Goal: Task Accomplishment & Management: Manage account settings

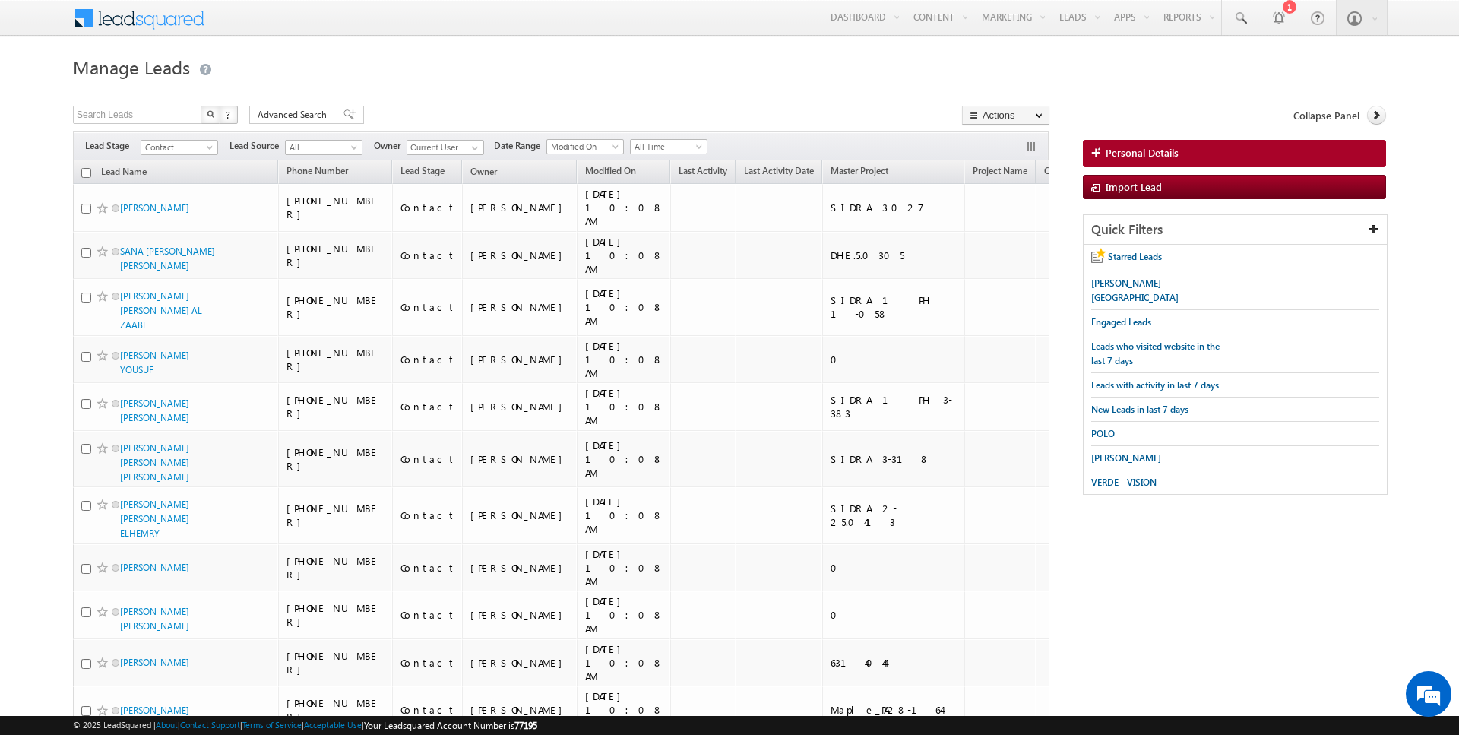
checkbox input "false"
click at [288, 116] on span "Advanced Search" at bounding box center [295, 115] width 74 height 14
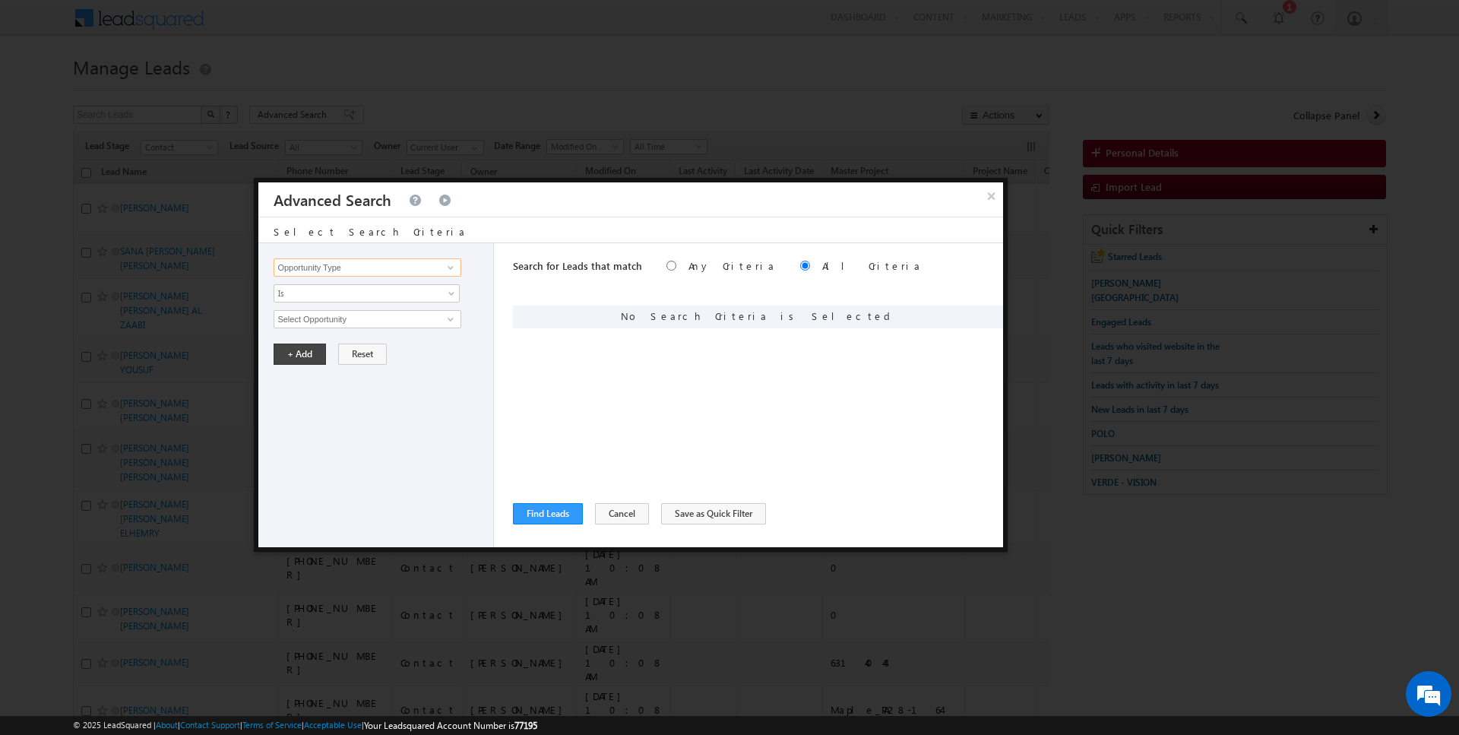
click at [374, 270] on input "Opportunity Type" at bounding box center [367, 267] width 187 height 18
type input "Lead Activity"
click at [372, 293] on span "Is" at bounding box center [356, 294] width 165 height 14
click at [344, 326] on link "Is Not" at bounding box center [366, 325] width 185 height 14
click at [341, 323] on input "Select Activity" at bounding box center [367, 319] width 187 height 18
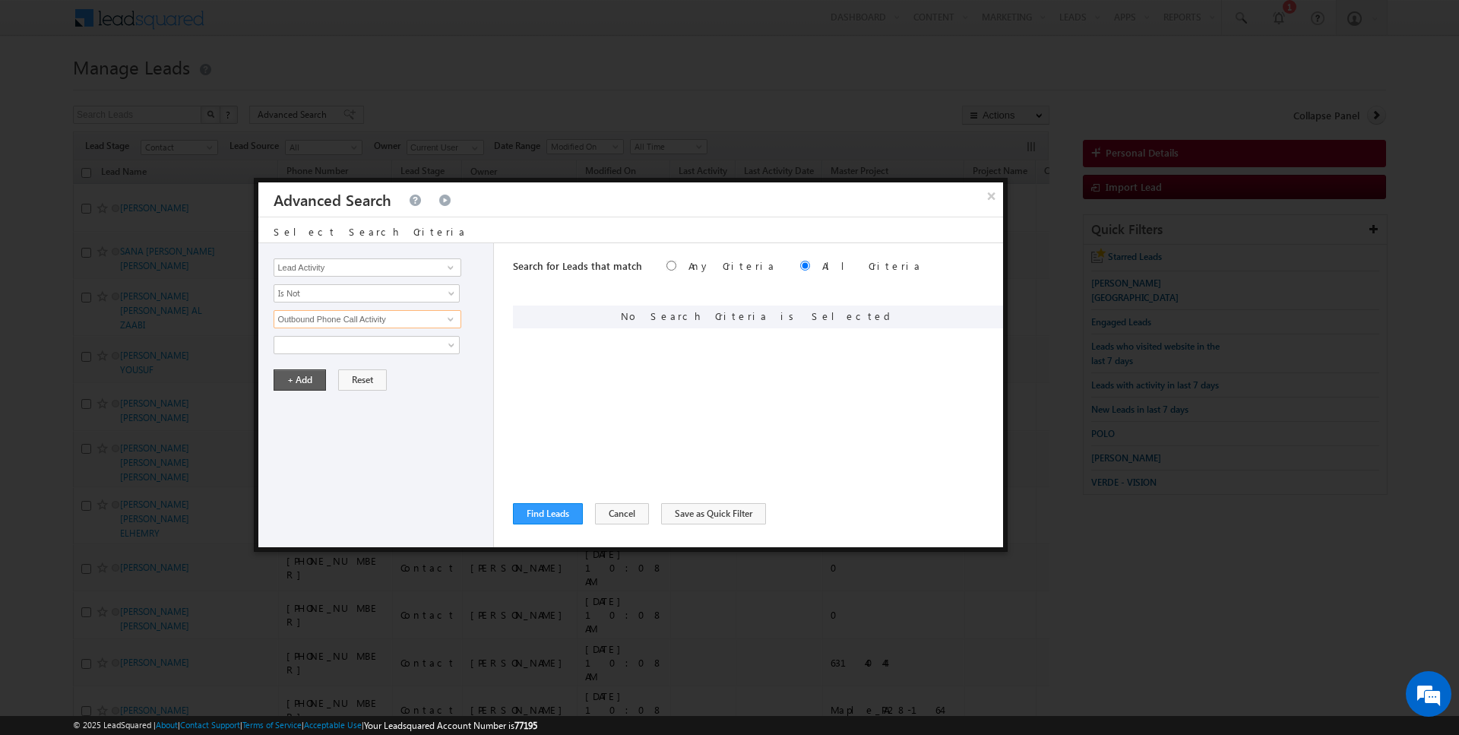
type input "Outbound Phone Call Activity"
click at [296, 383] on button "+ Add" at bounding box center [300, 379] width 52 height 21
click at [537, 520] on button "Find Leads" at bounding box center [548, 513] width 70 height 21
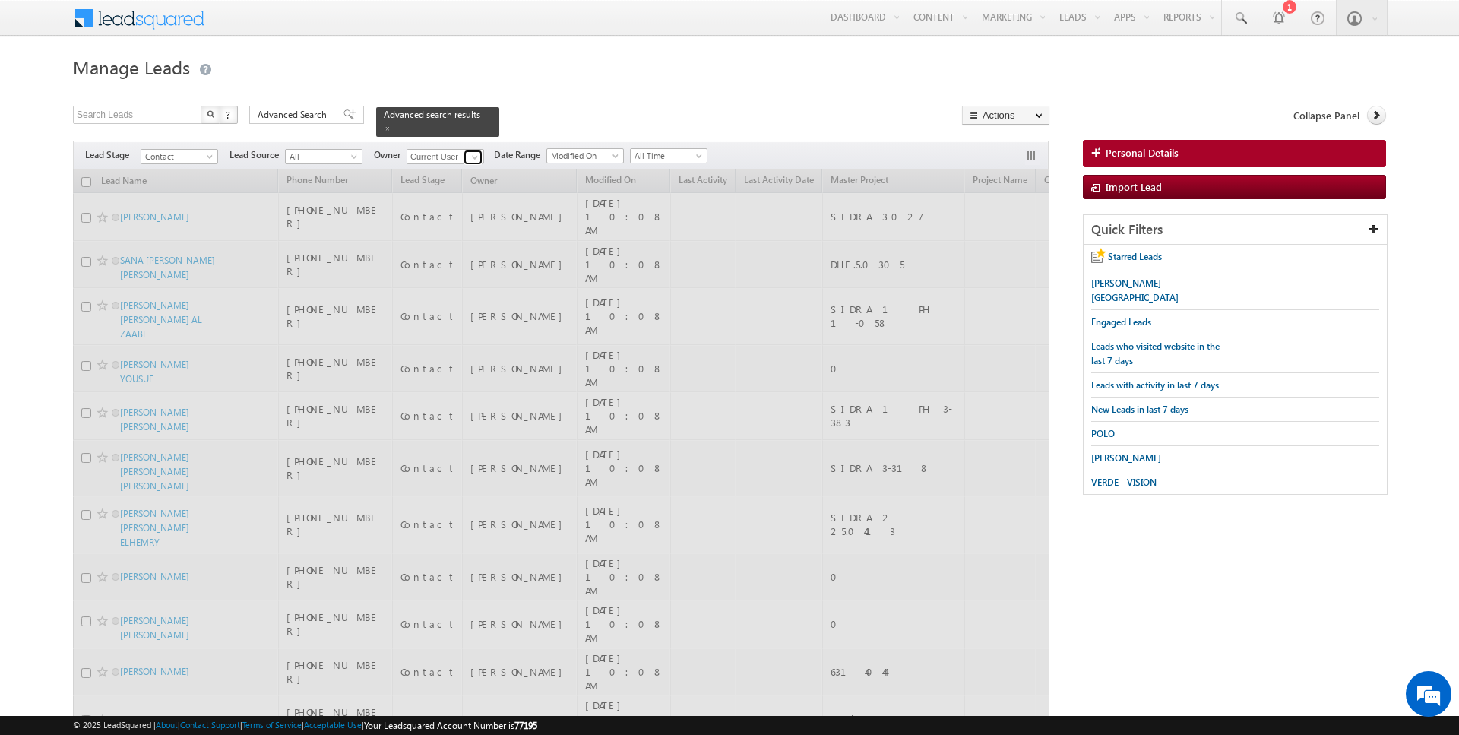
click at [474, 157] on span at bounding box center [475, 157] width 12 height 12
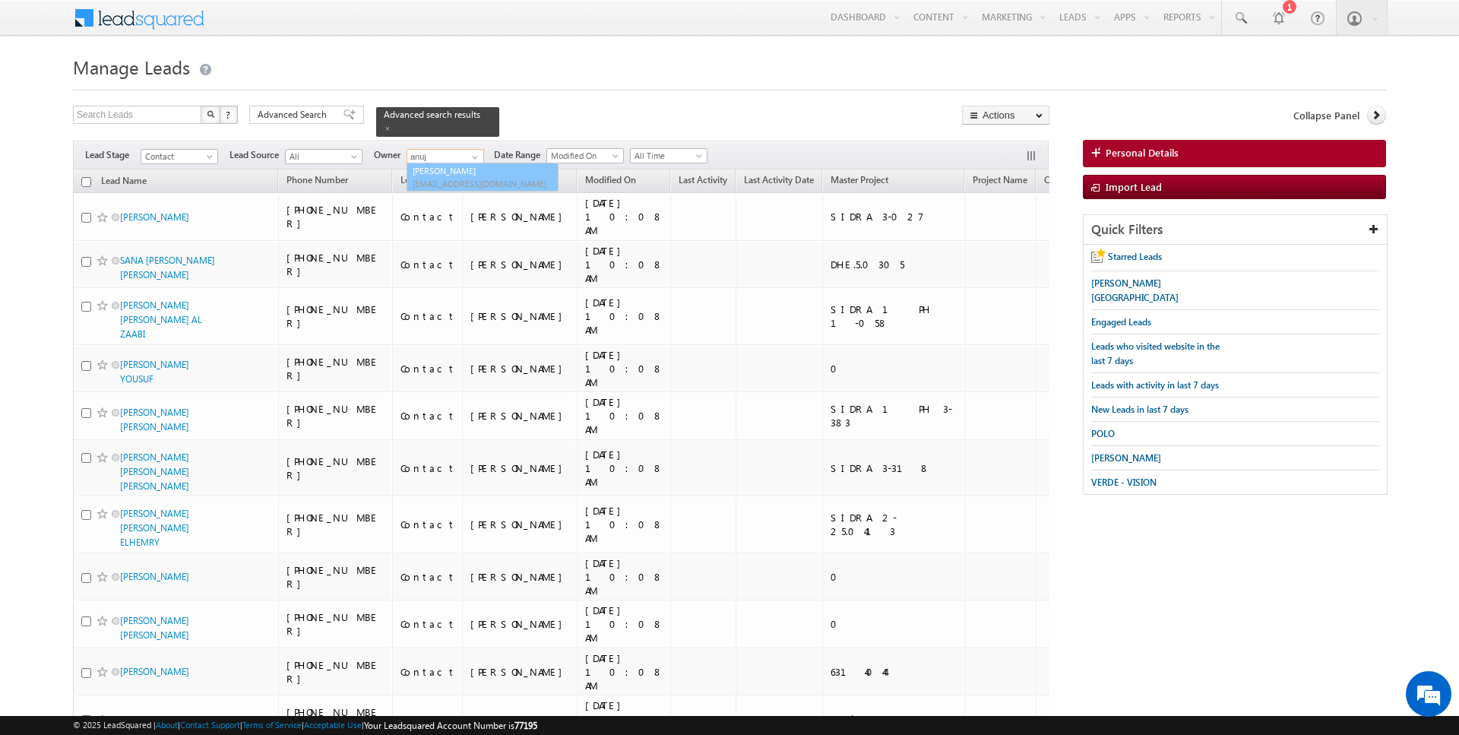
type input "[PERSON_NAME]"
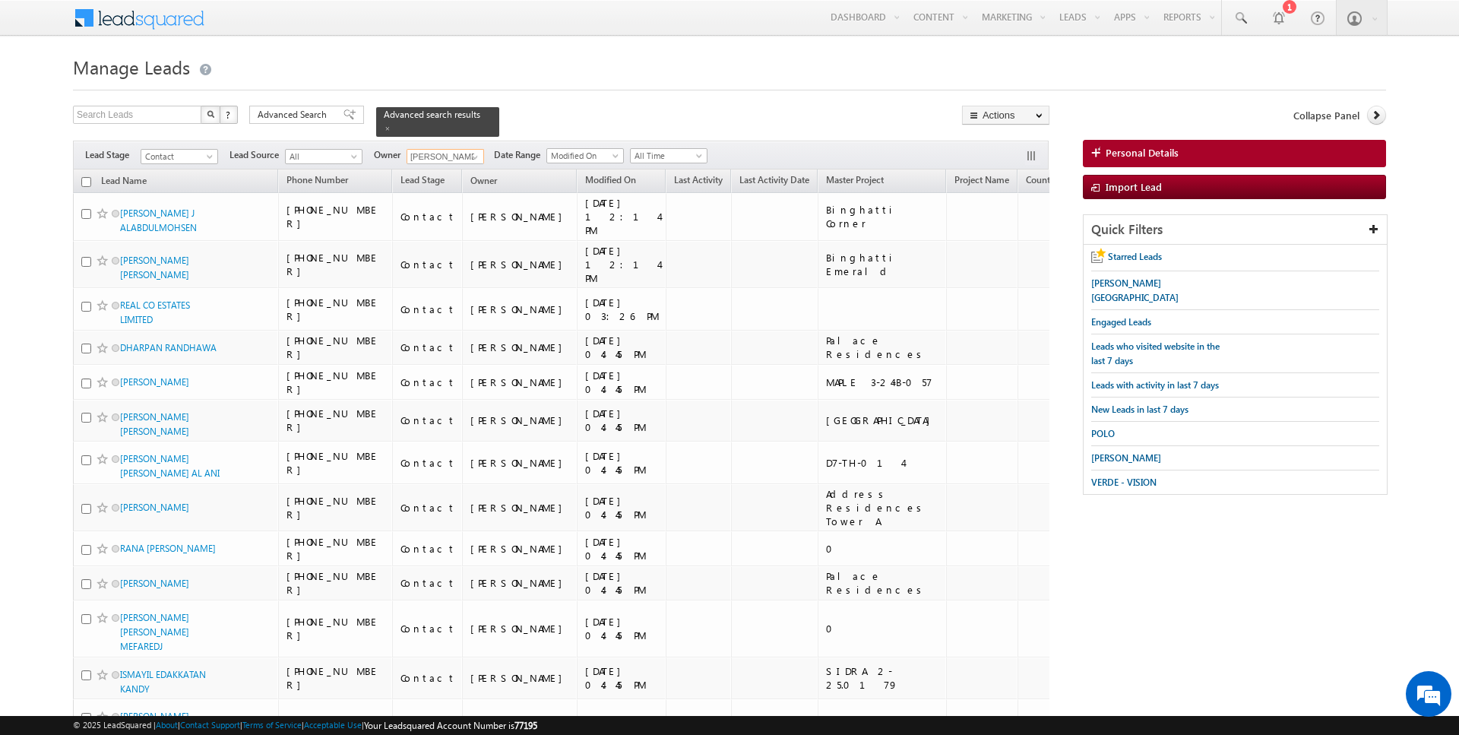
click at [87, 183] on input "checkbox" at bounding box center [86, 182] width 10 height 10
checkbox input "true"
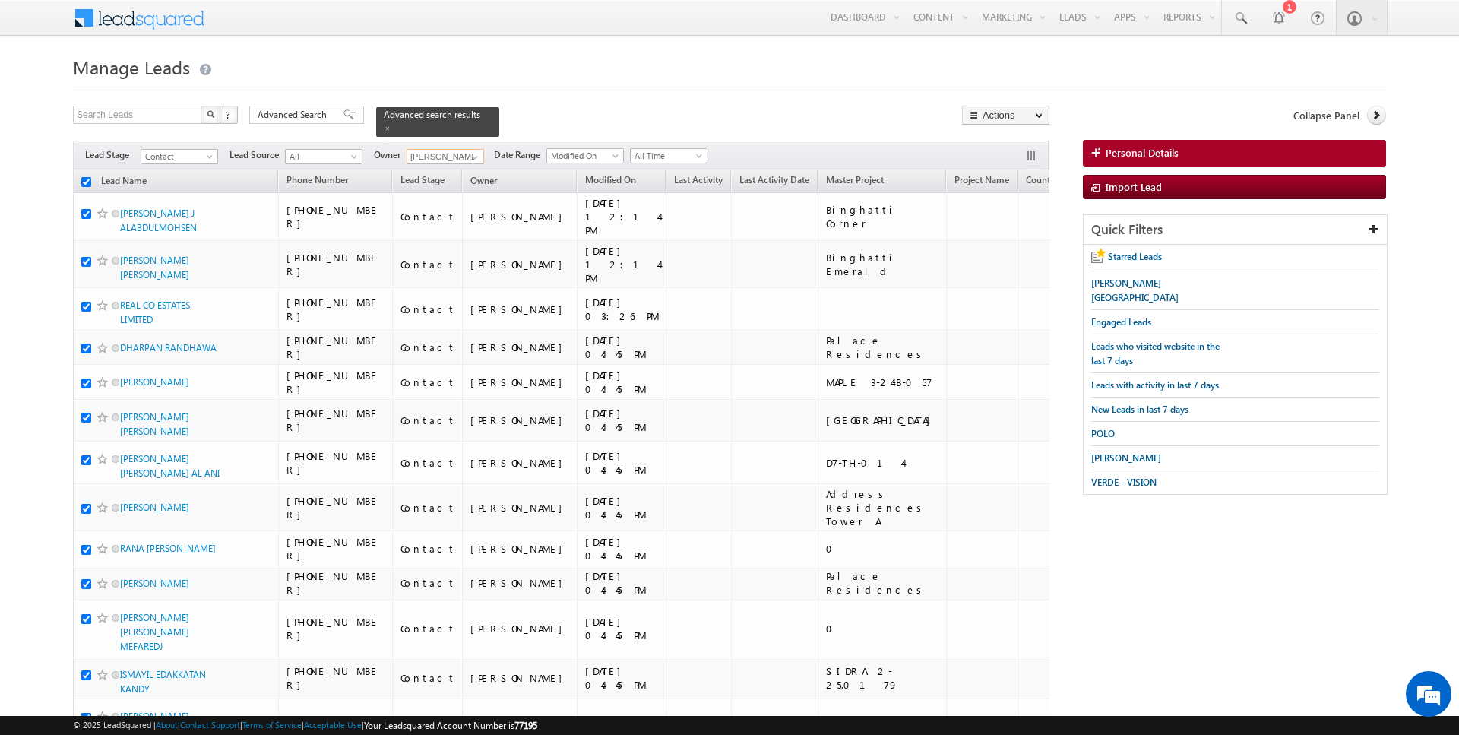
checkbox input "true"
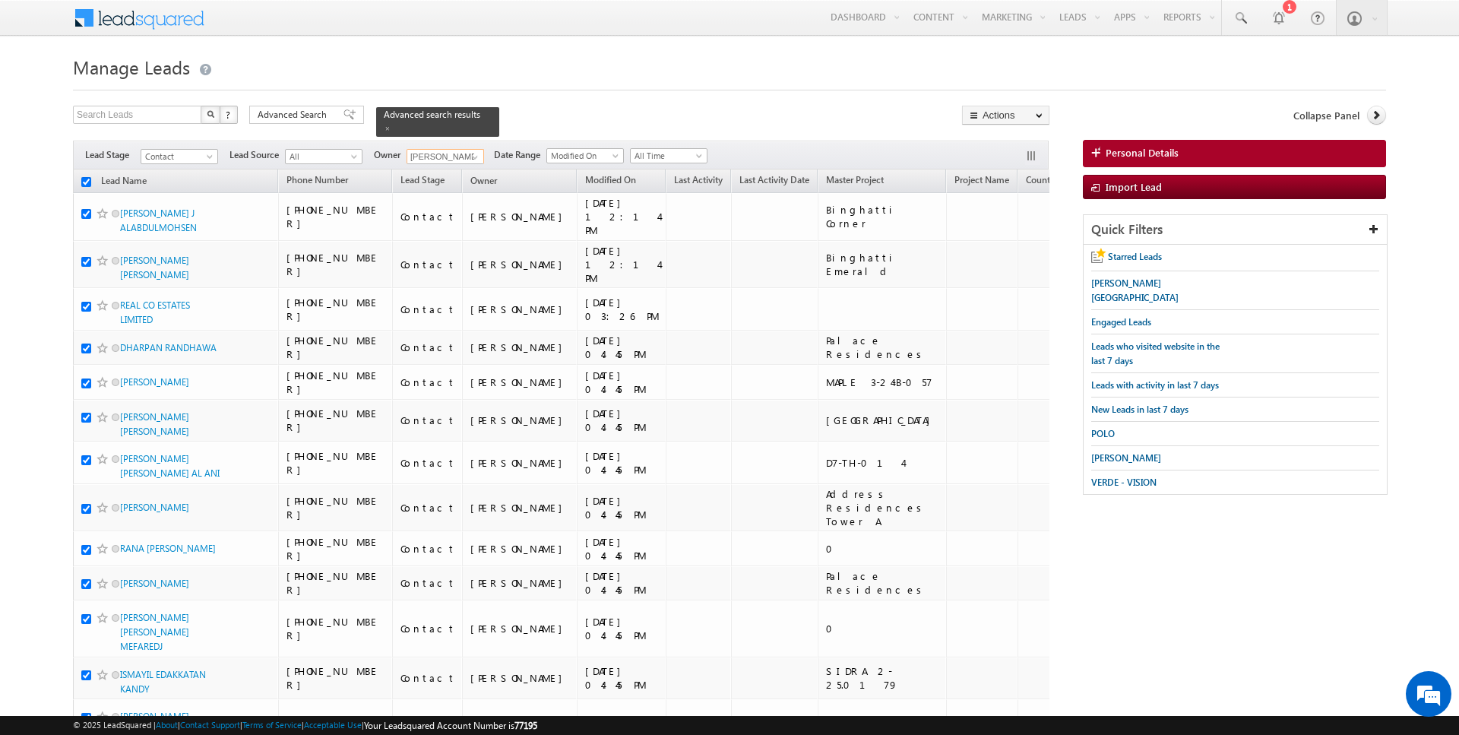
checkbox input "true"
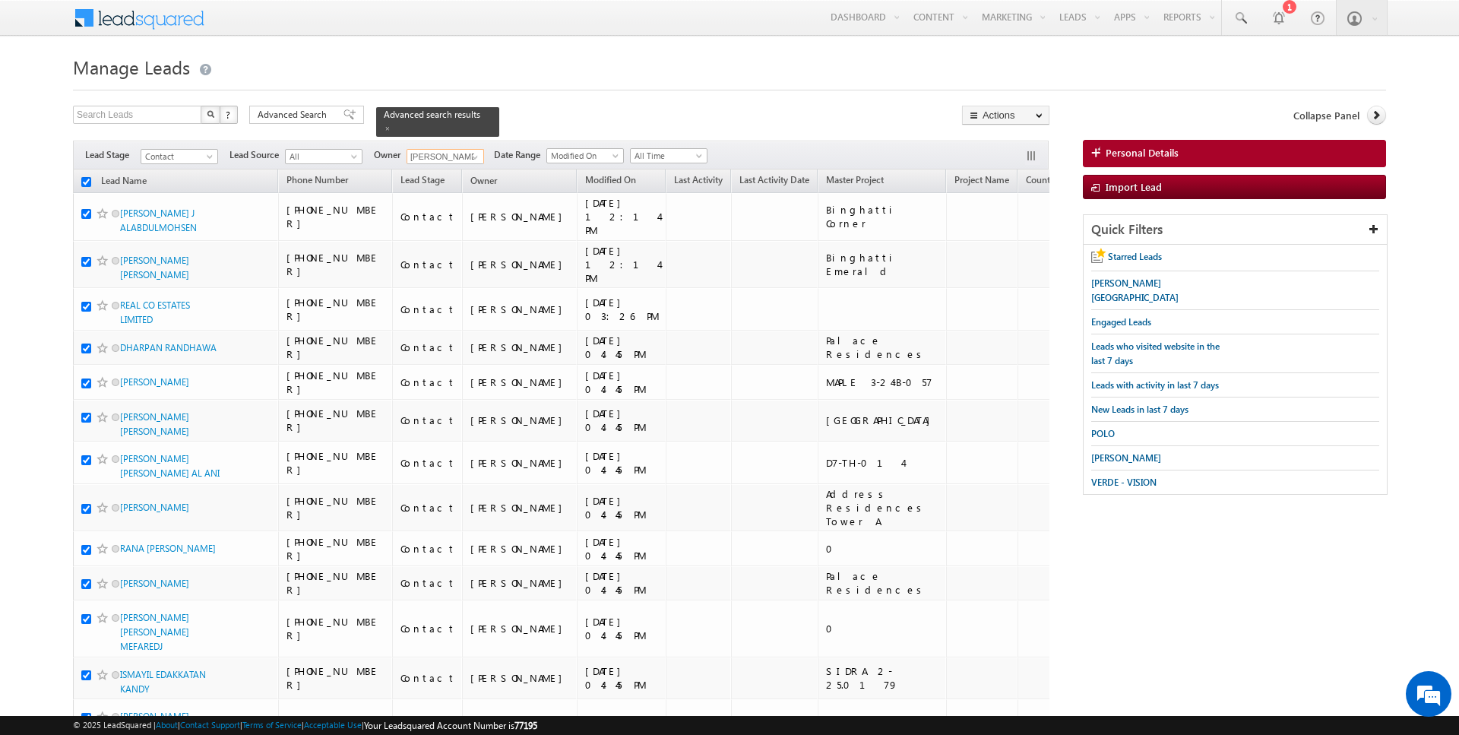
checkbox input "true"
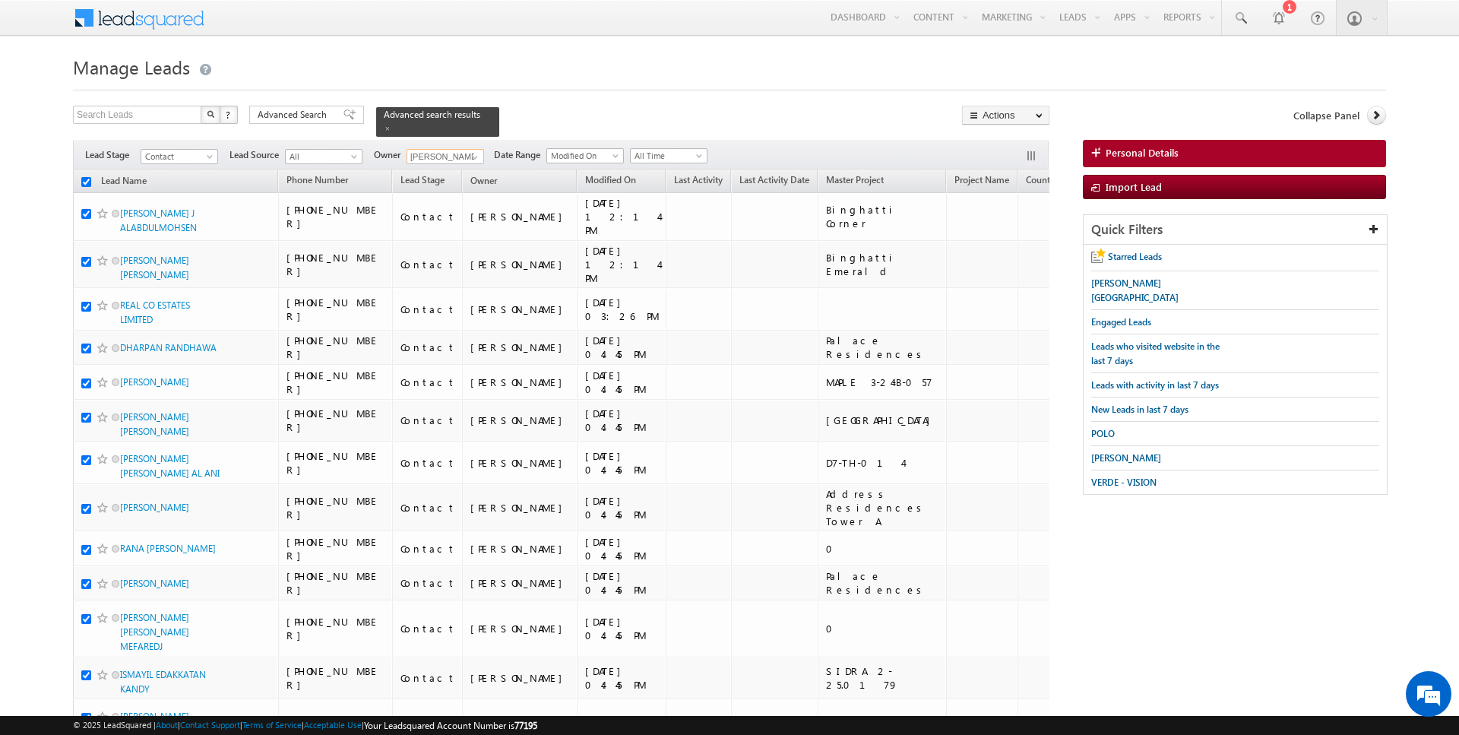
checkbox input "true"
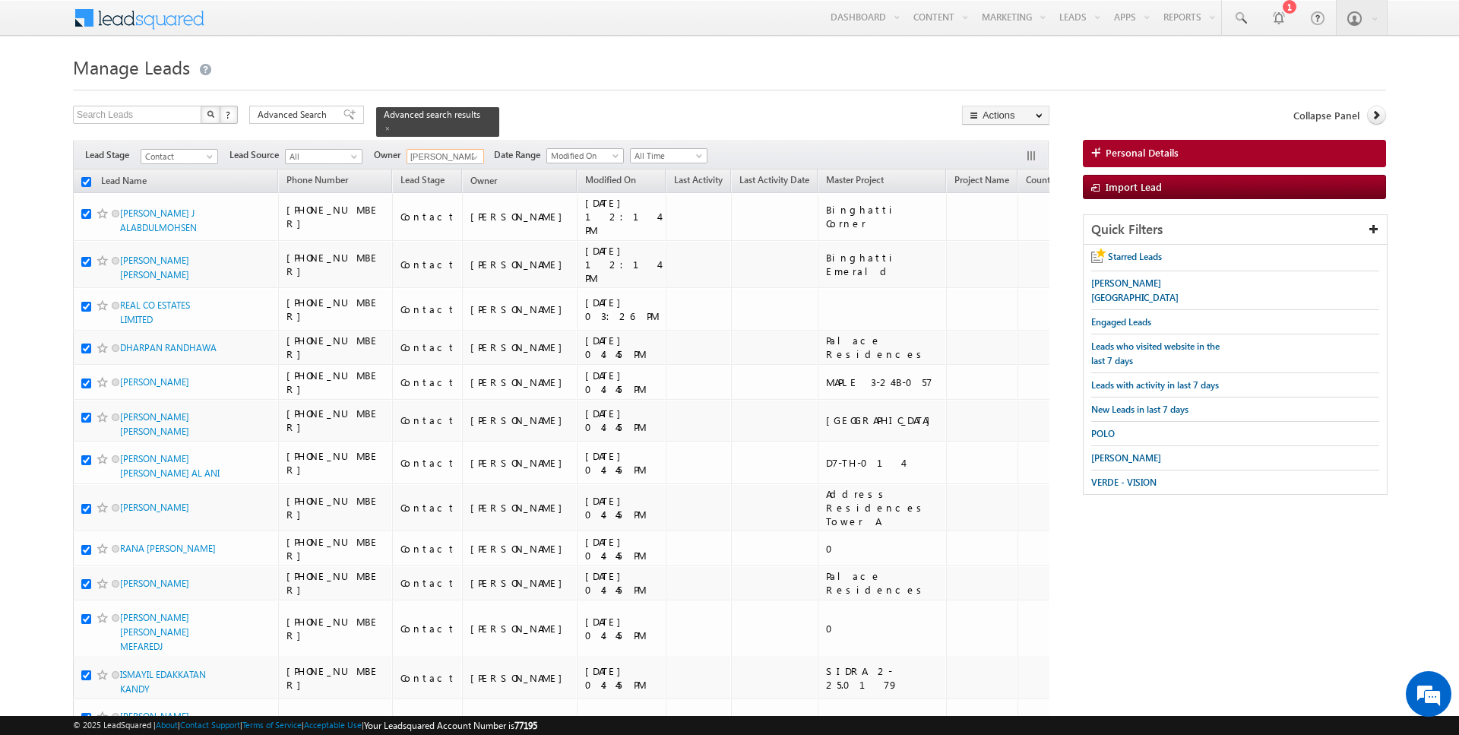
checkbox input "true"
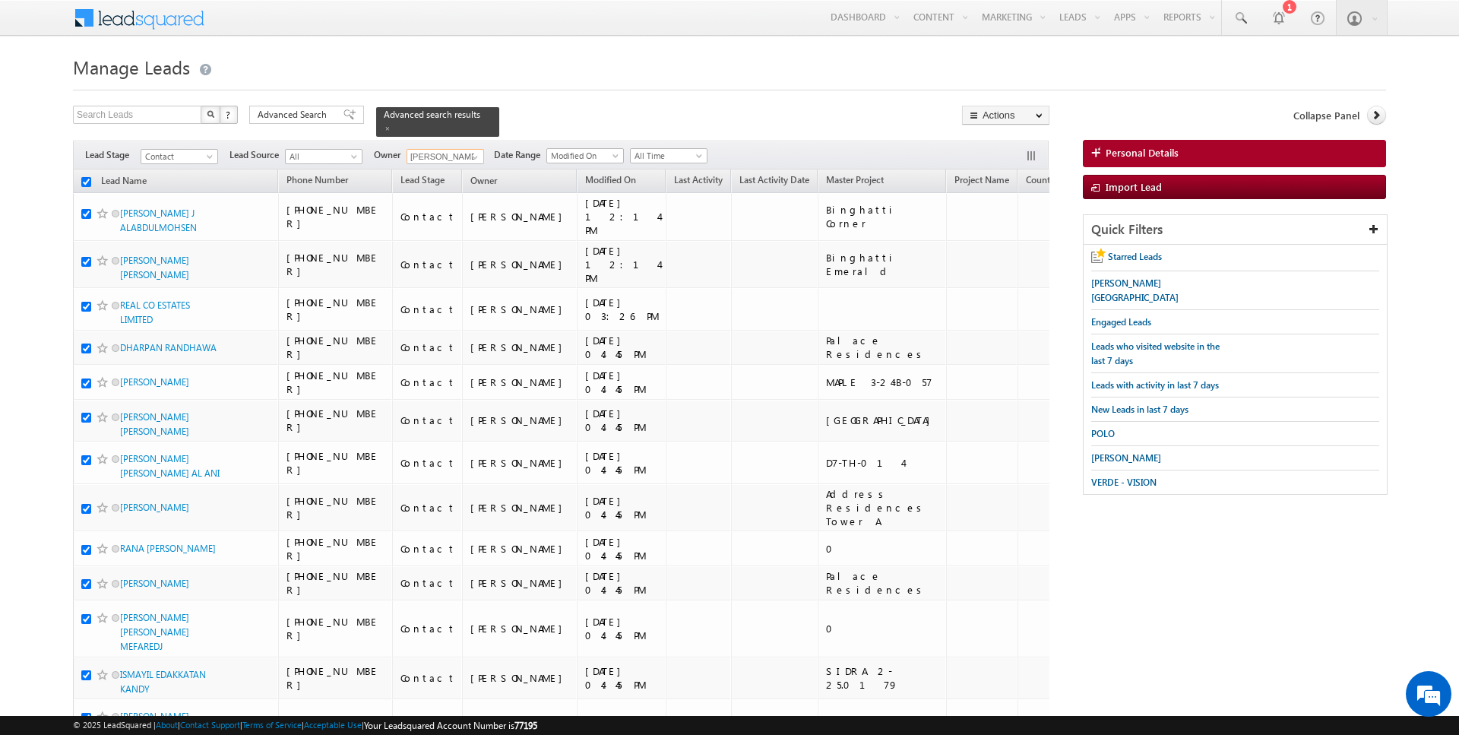
checkbox input "true"
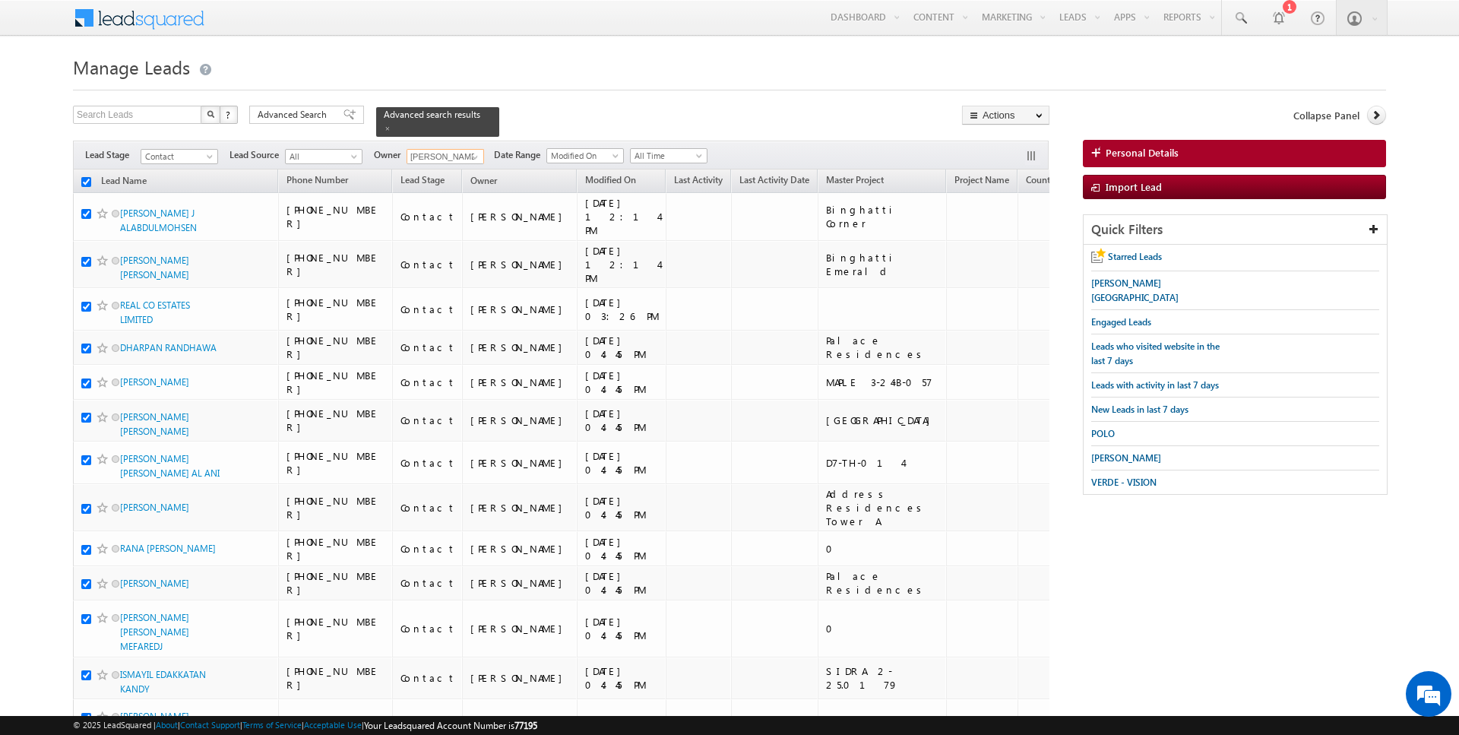
checkbox input "true"
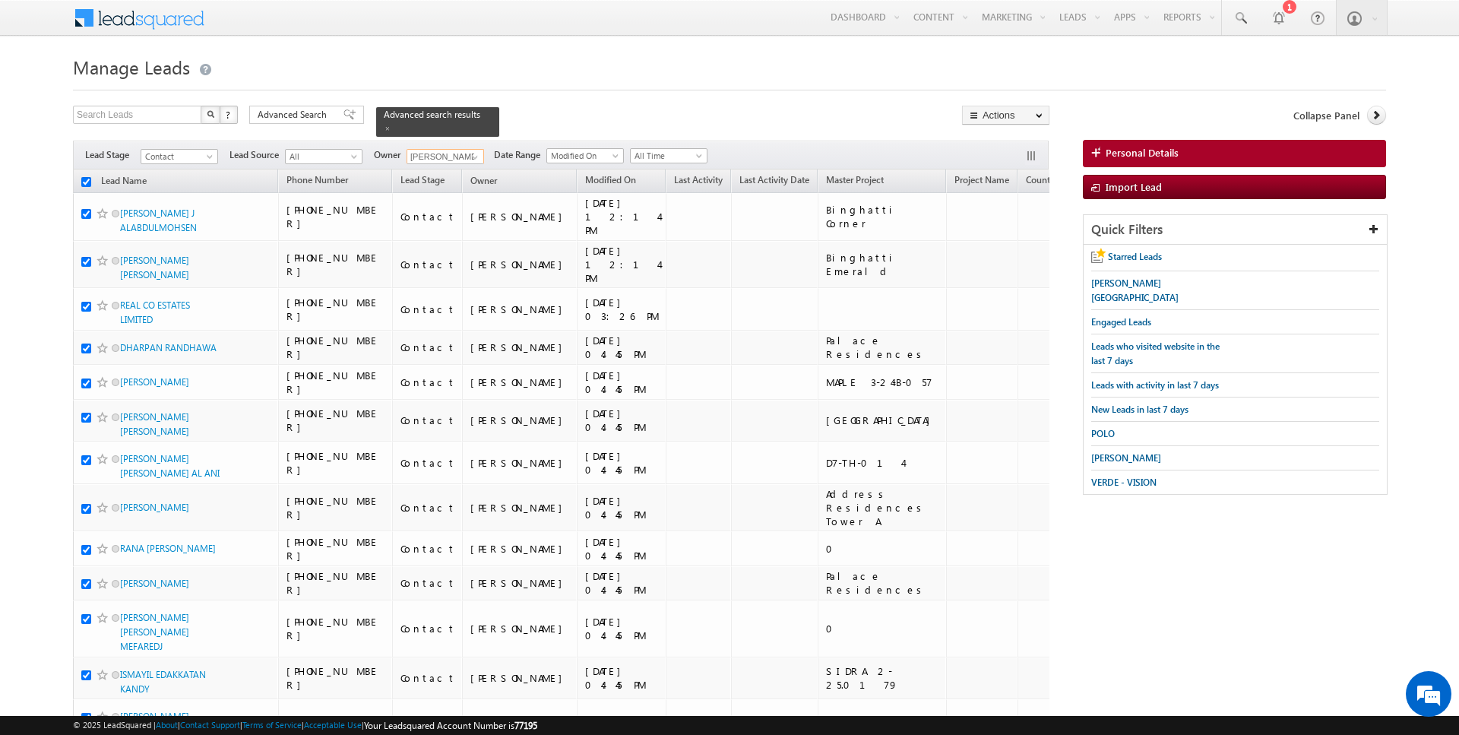
checkbox input "true"
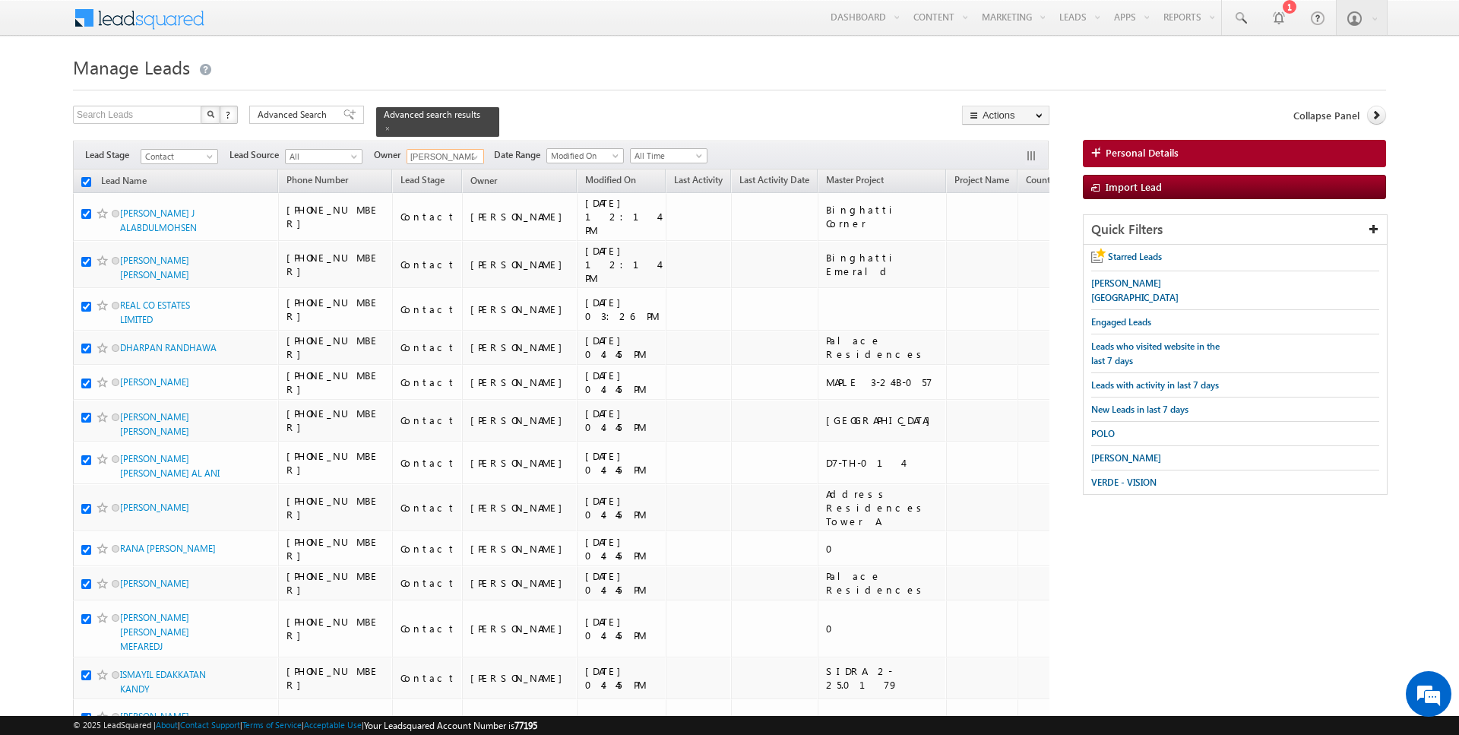
checkbox input "true"
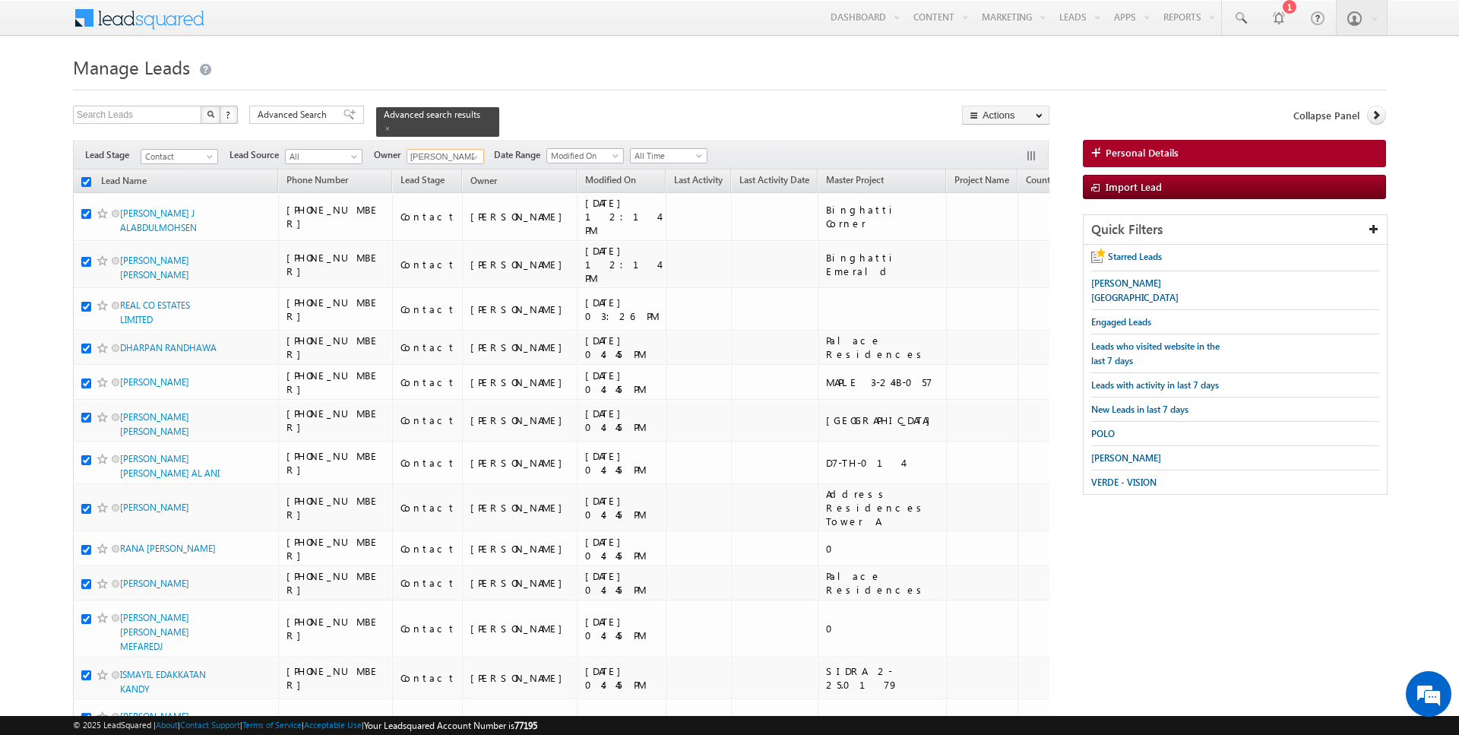
checkbox input "true"
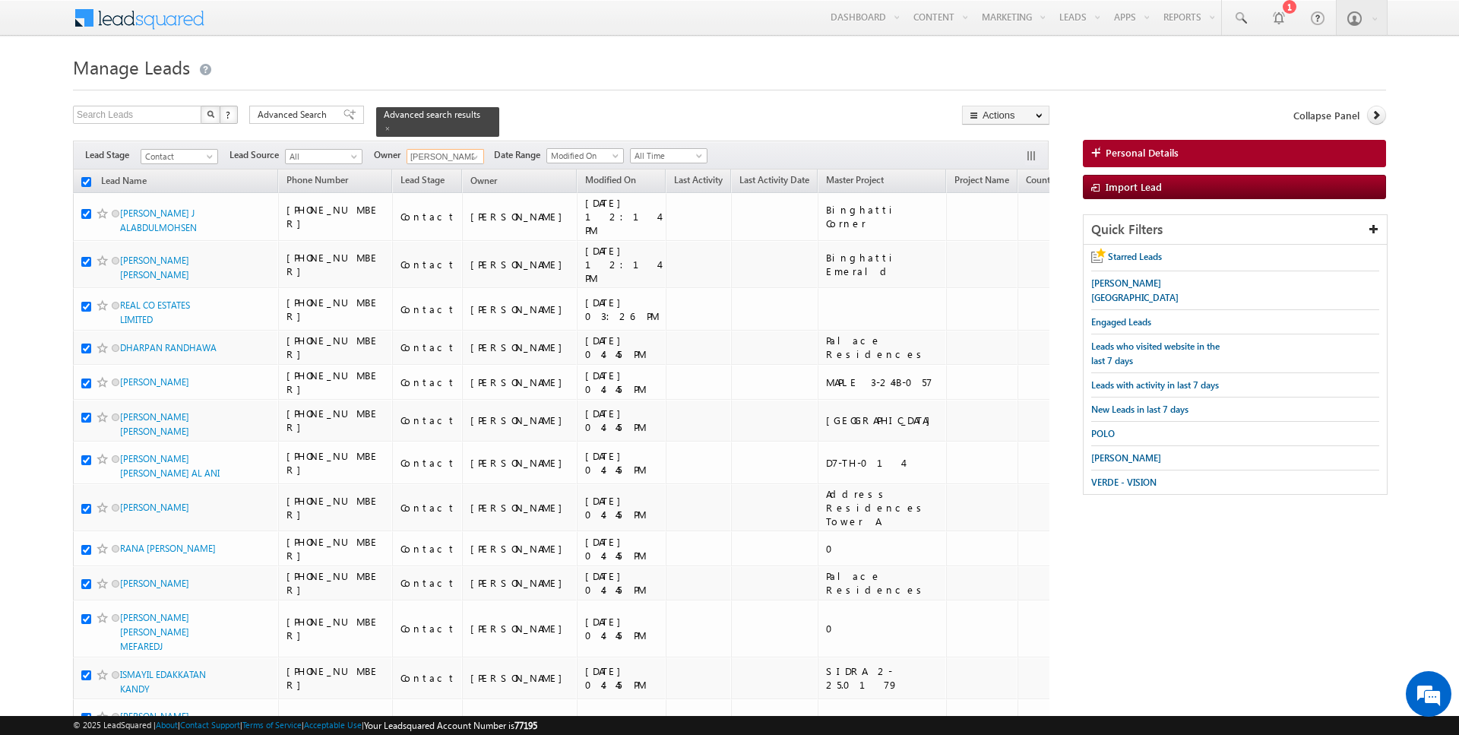
checkbox input "true"
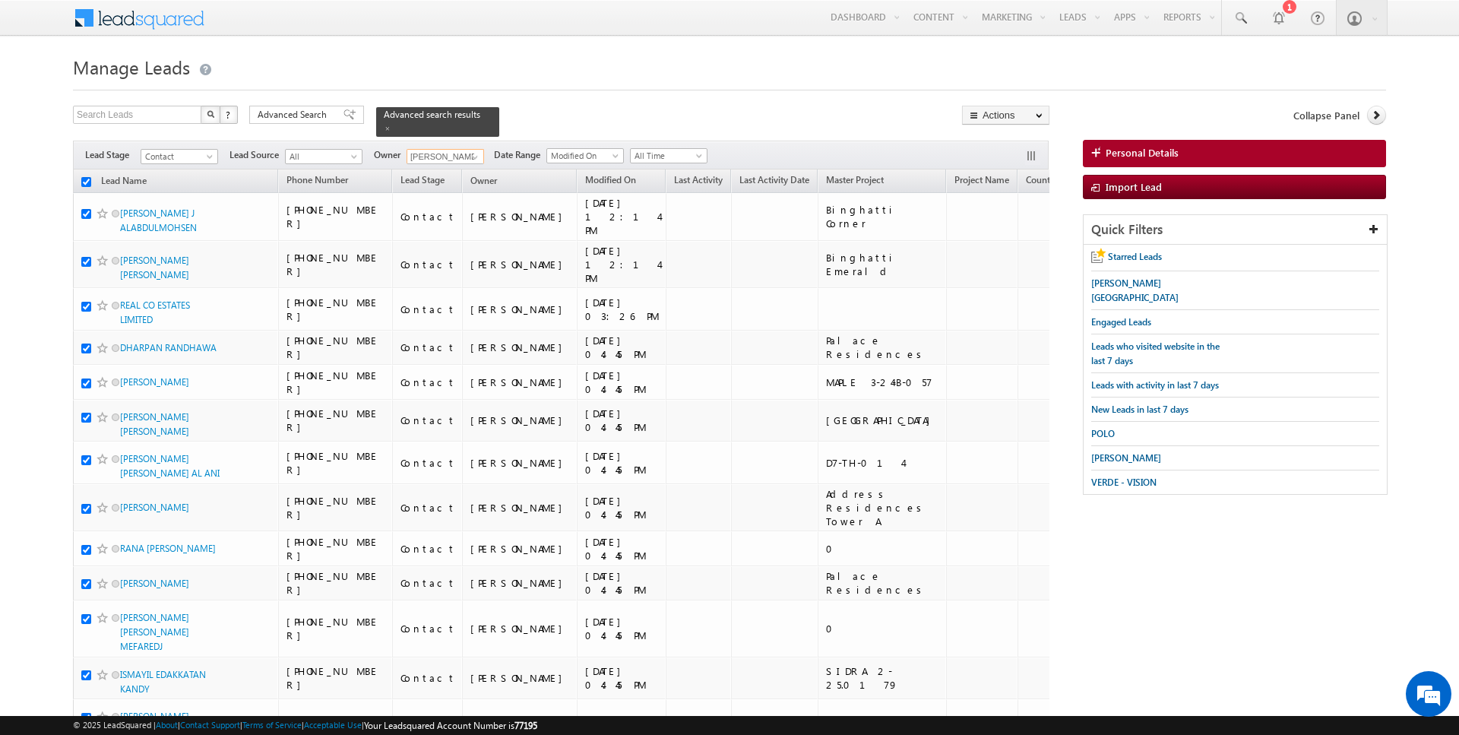
checkbox input "true"
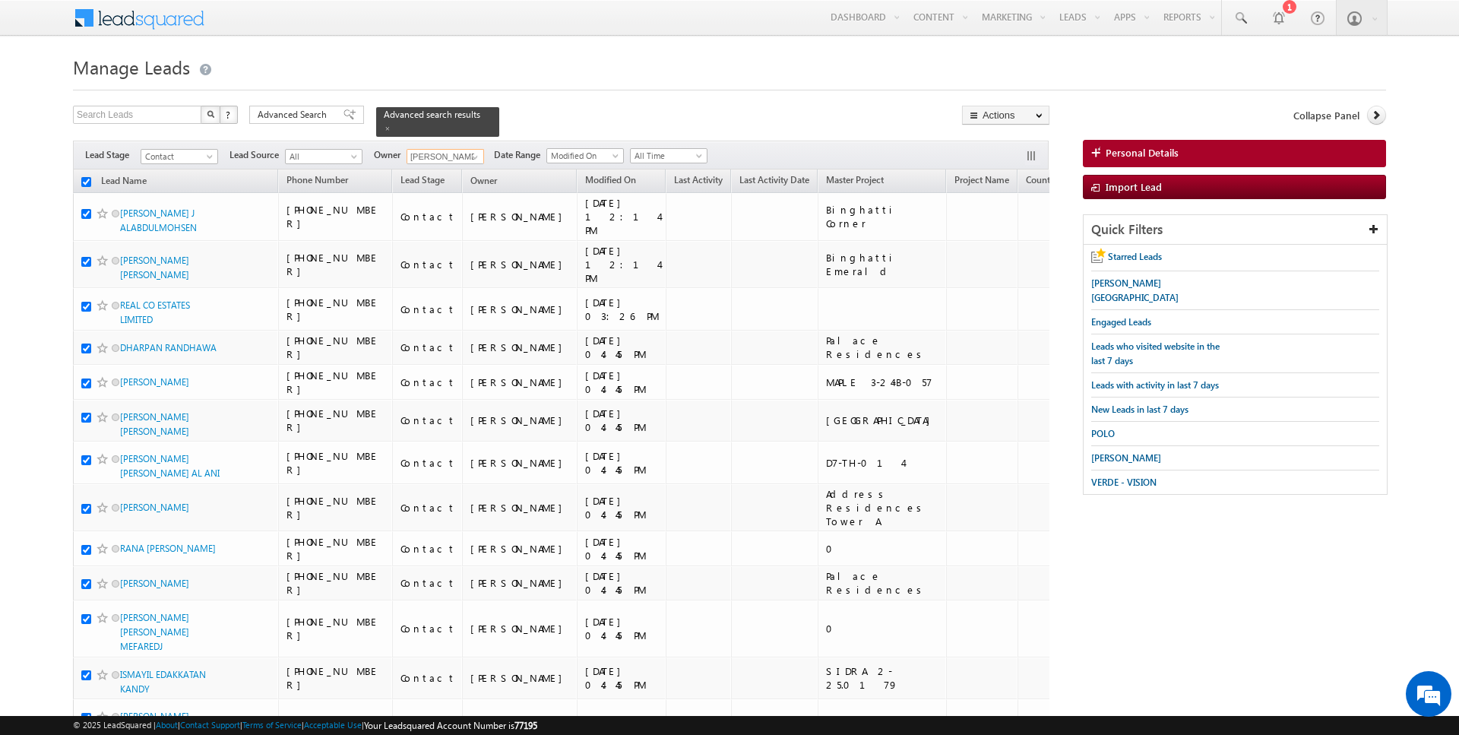
checkbox input "true"
type input "[PERSON_NAME]"
click at [1014, 242] on link "Change Owner" at bounding box center [1006, 246] width 86 height 18
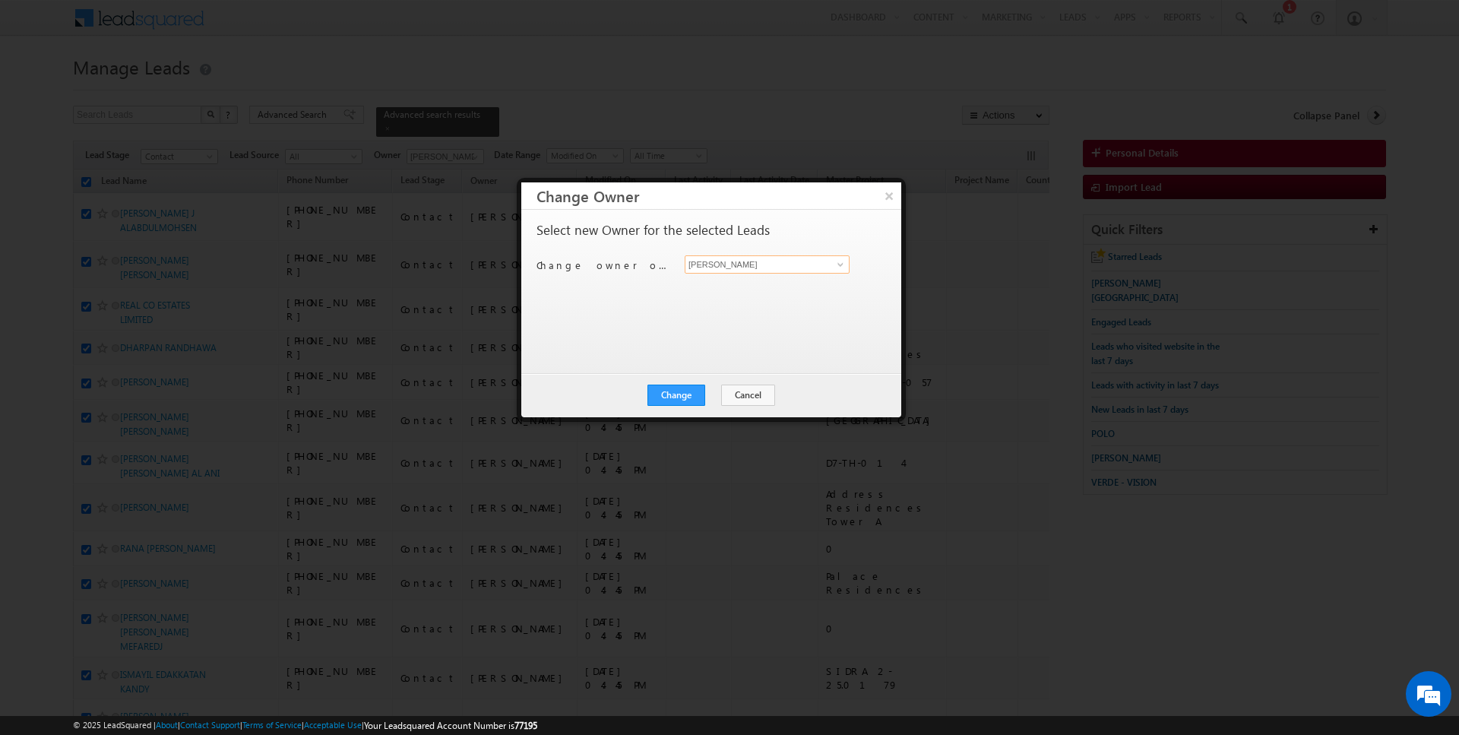
click at [744, 256] on input "[PERSON_NAME]" at bounding box center [767, 264] width 165 height 18
type input "[PERSON_NAME]"
click at [690, 394] on button "Change" at bounding box center [677, 395] width 58 height 21
click at [716, 388] on button "Close" at bounding box center [713, 395] width 49 height 21
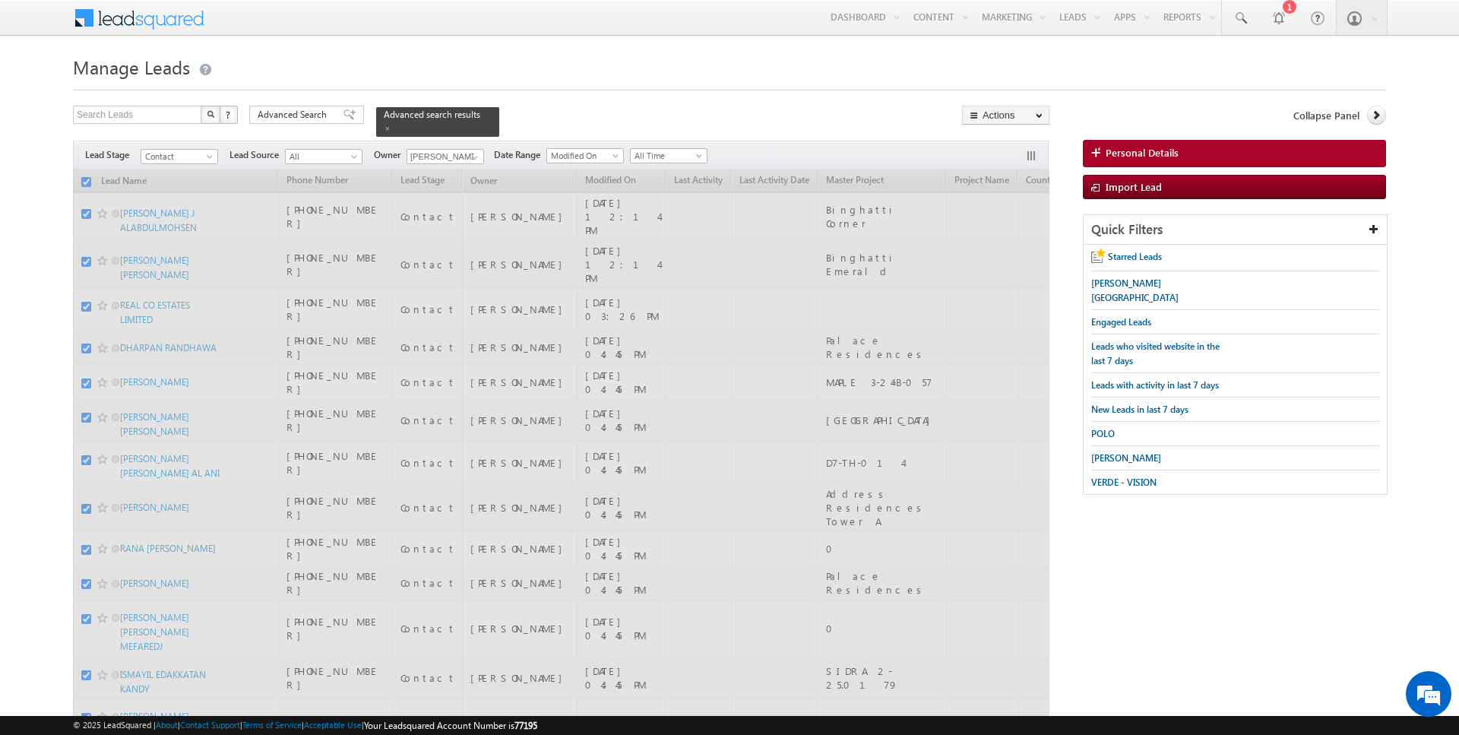
checkbox input "false"
